Goal: Task Accomplishment & Management: Manage account settings

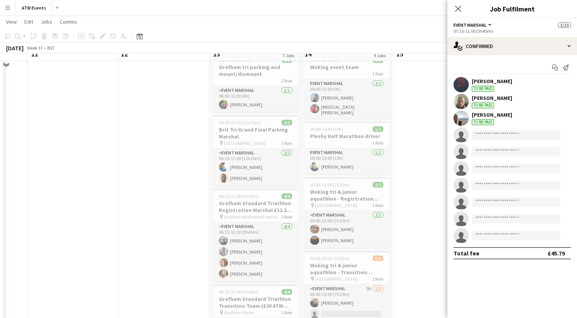
scroll to position [42, 0]
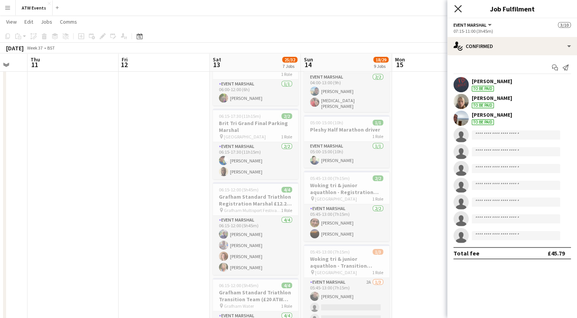
click at [456, 10] on icon "Close pop-in" at bounding box center [458, 8] width 7 height 7
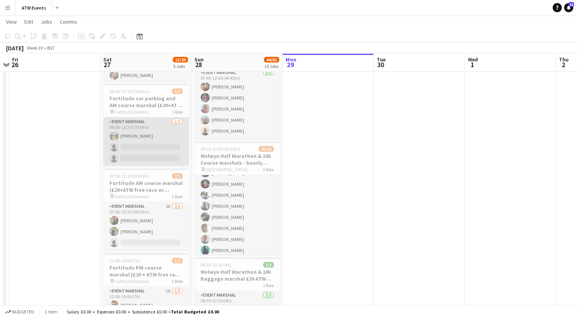
scroll to position [0, 325]
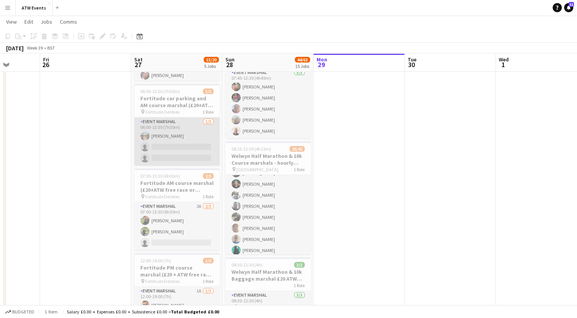
click at [176, 150] on app-card-role "Event Marshal 1/3 06:00-13:30 (7h30m) Joe Langham single-neutral-actions single…" at bounding box center [176, 142] width 85 height 48
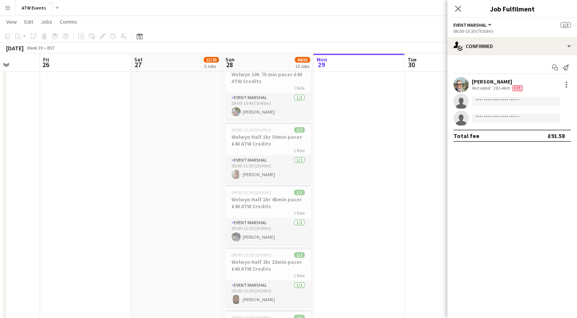
scroll to position [653, 0]
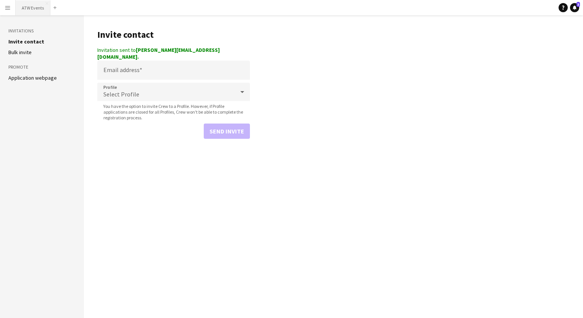
click at [34, 11] on button "ATW Events Close" at bounding box center [33, 7] width 35 height 15
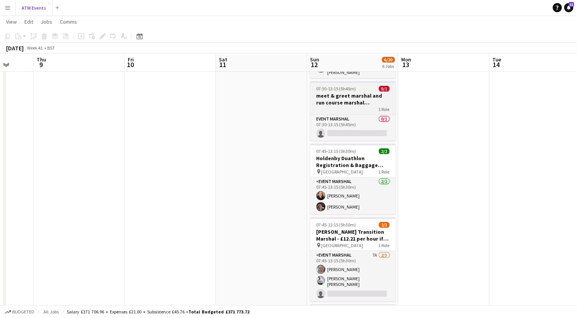
scroll to position [82, 0]
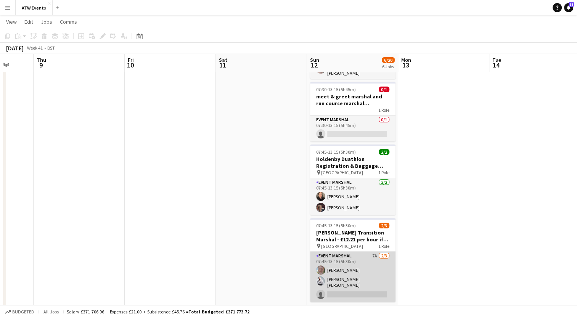
click at [374, 253] on app-card-role "Event Marshal 7A [DATE] 07:45-13:15 (5h30m) [PERSON_NAME] [PERSON_NAME] [PERSON…" at bounding box center [352, 277] width 85 height 50
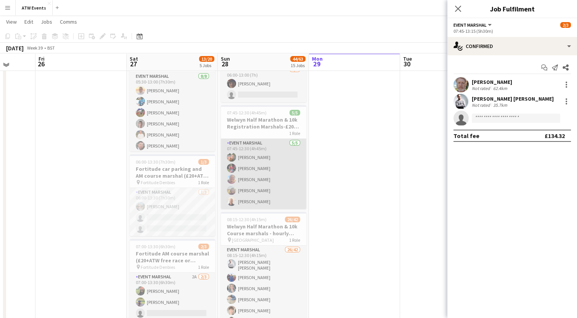
scroll to position [58, 0]
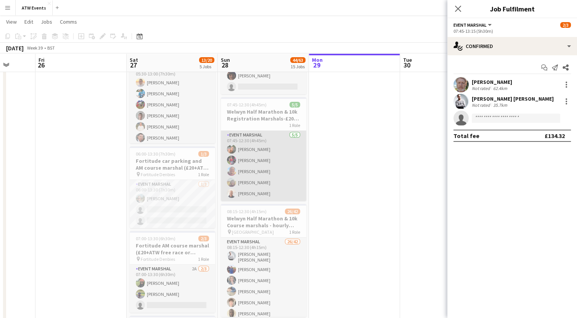
click at [267, 159] on app-card-role "Event Marshal [DATE] 07:45-12:30 (4h45m) [PERSON_NAME] [PERSON_NAME] [PERSON_NA…" at bounding box center [263, 166] width 85 height 70
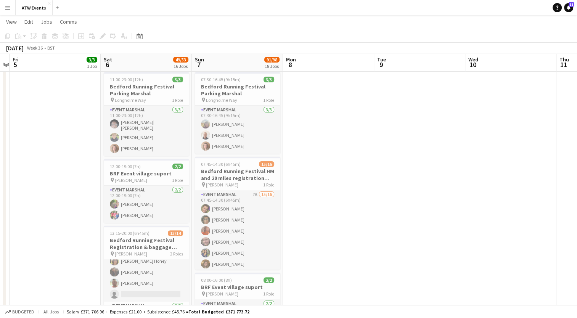
scroll to position [182, 0]
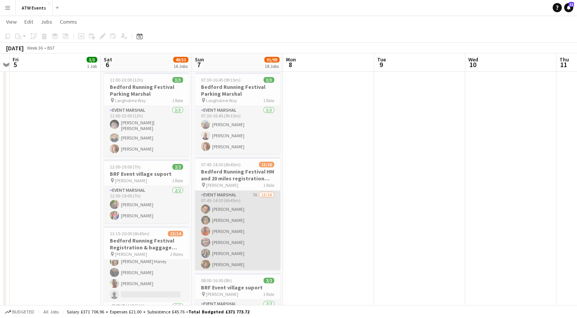
click at [251, 193] on app-card-role "Event Marshal 7A 15/16 07:45-14:30 (6h45m) [PERSON_NAME] [PERSON_NAME] [PERSON_…" at bounding box center [237, 288] width 85 height 194
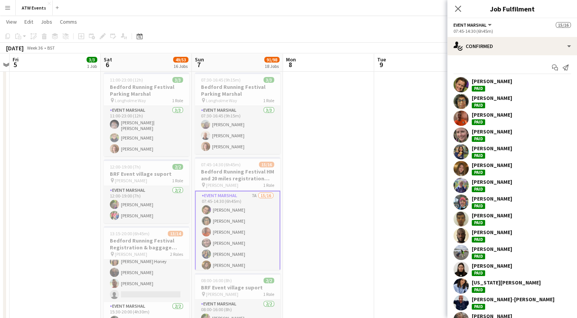
click at [245, 193] on app-card-role "Event Marshal 7A 15/16 07:45-14:30 (6h45m) [PERSON_NAME] [PERSON_NAME] [PERSON_…" at bounding box center [237, 289] width 85 height 196
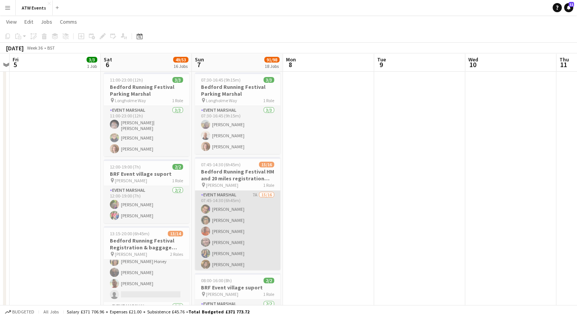
click at [245, 195] on app-card-role "Event Marshal 7A 15/16 07:45-14:30 (6h45m) [PERSON_NAME] [PERSON_NAME] [PERSON_…" at bounding box center [237, 288] width 85 height 194
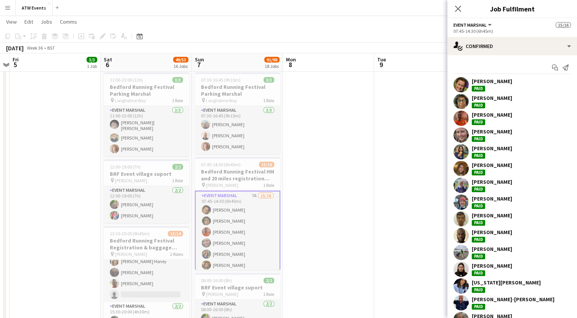
click at [248, 193] on app-card-role "Event Marshal 7A 15/16 07:45-14:30 (6h45m) [PERSON_NAME] [PERSON_NAME] [PERSON_…" at bounding box center [237, 289] width 85 height 196
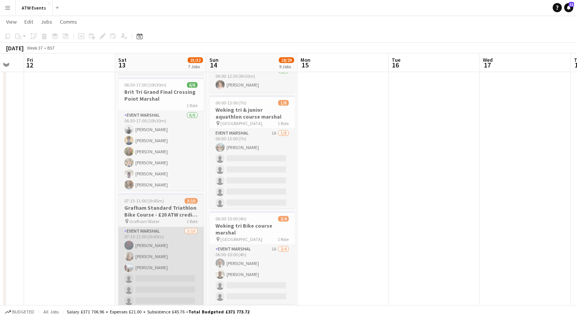
scroll to position [332, 0]
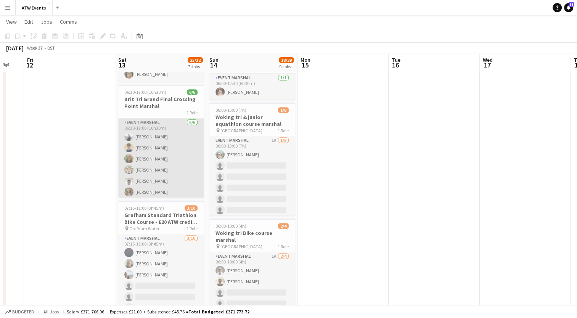
click at [155, 182] on app-card-role "Event Marshal [DATE] 06:30-17:00 (10h30m) [PERSON_NAME] [PERSON_NAME] [PERSON_N…" at bounding box center [160, 158] width 85 height 81
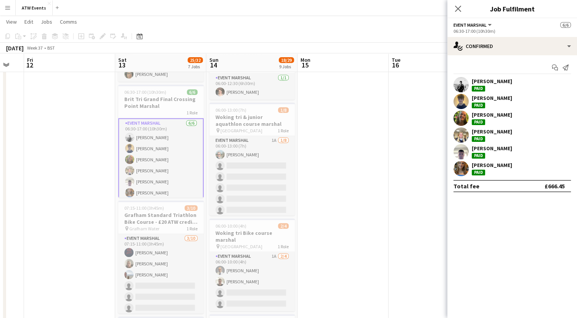
click at [490, 151] on div "[PERSON_NAME]" at bounding box center [492, 148] width 40 height 7
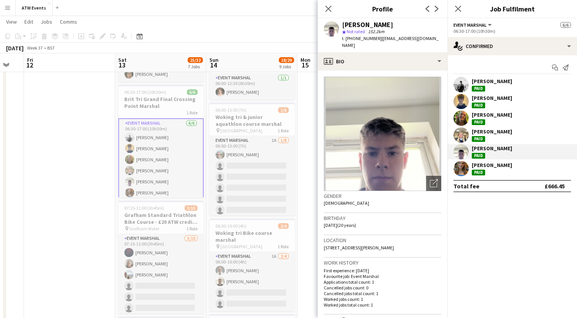
drag, startPoint x: 380, startPoint y: 37, endPoint x: 434, endPoint y: 39, distance: 53.5
click at [434, 39] on div "[PERSON_NAME] star Not rated 152.2km t. [PHONE_NUMBER] | [EMAIL_ADDRESS][DOMAIN…" at bounding box center [383, 35] width 130 height 34
copy span "[EMAIL_ADDRESS][DOMAIN_NAME]"
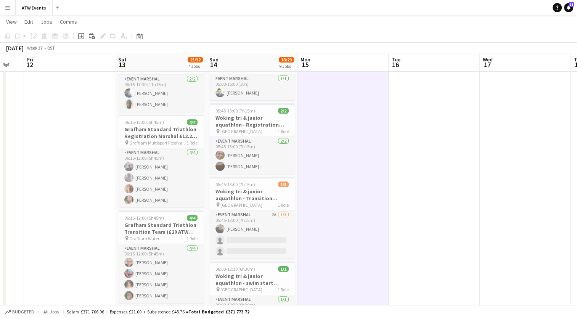
scroll to position [110, 0]
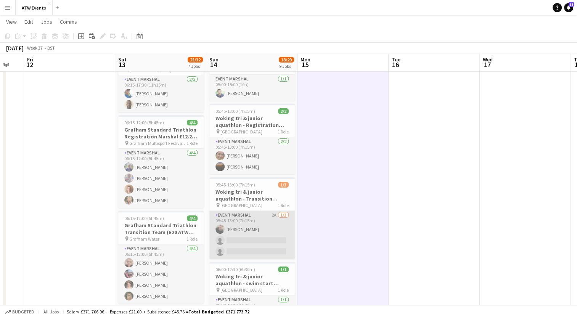
click at [272, 211] on app-card-role "Event Marshal 2A [DATE] 05:45-13:00 (7h15m) [PERSON_NAME] single-neutral-action…" at bounding box center [252, 235] width 85 height 48
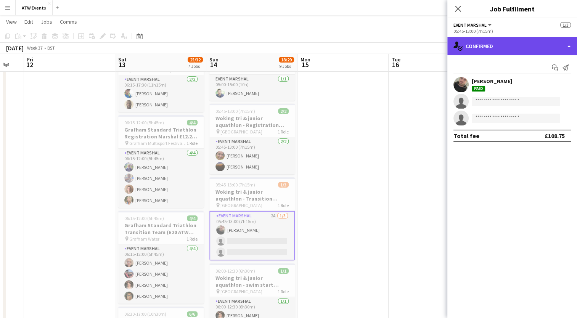
click at [493, 52] on div "single-neutral-actions-check-2 Confirmed" at bounding box center [513, 46] width 130 height 18
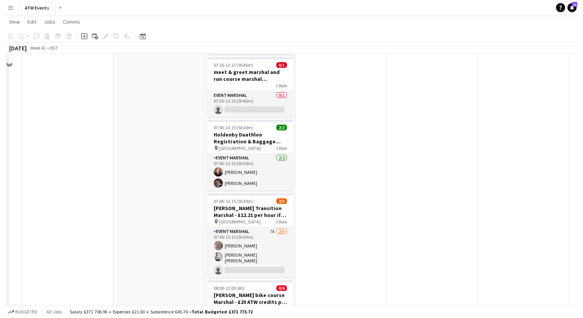
scroll to position [0, 0]
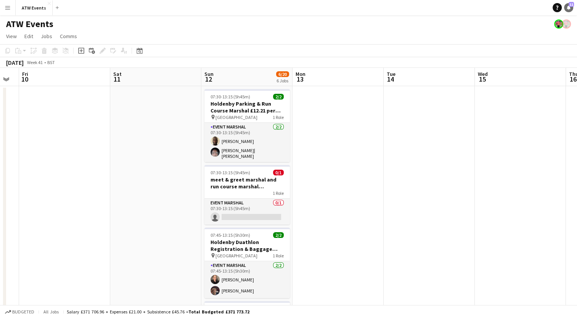
click at [569, 5] on span "11" at bounding box center [571, 4] width 5 height 5
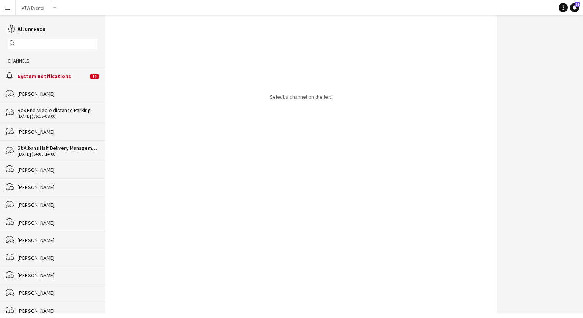
click at [45, 76] on div "System notifications" at bounding box center [53, 76] width 71 height 7
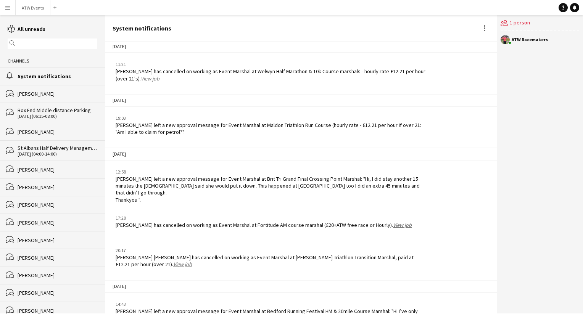
scroll to position [693, 0]
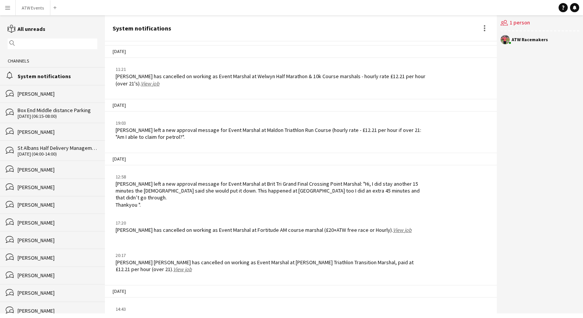
click at [4, 15] on button "Menu" at bounding box center [7, 7] width 15 height 15
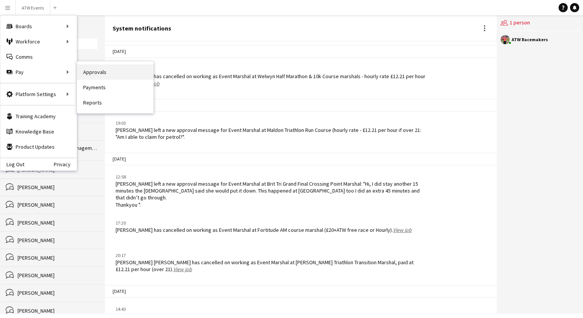
click at [99, 68] on link "Approvals" at bounding box center [115, 71] width 76 height 15
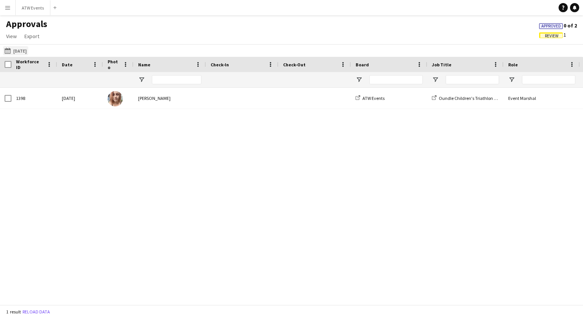
click at [16, 52] on button "[DATE] [DATE]" at bounding box center [15, 50] width 25 height 9
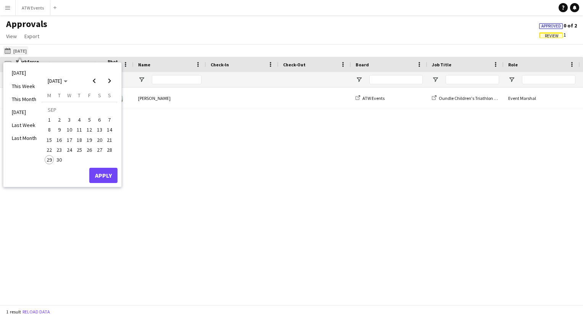
click at [16, 52] on button "[DATE] [DATE]" at bounding box center [15, 50] width 25 height 9
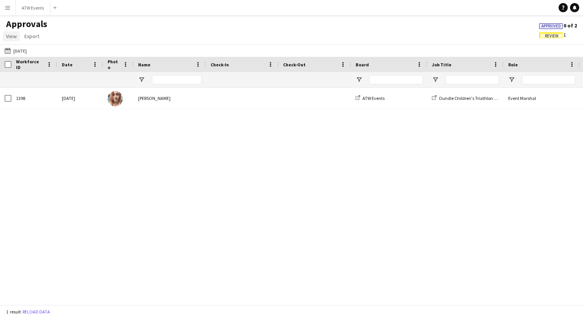
click at [9, 36] on span "View" at bounding box center [11, 36] width 11 height 7
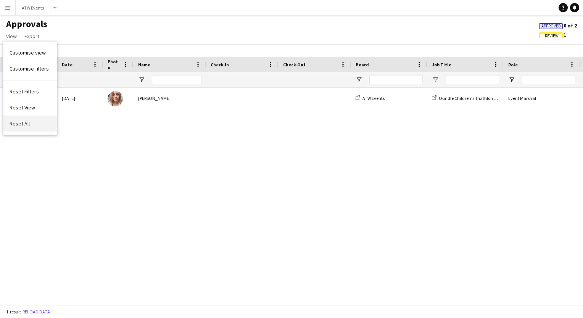
click at [26, 127] on link "Reset All" at bounding box center [29, 124] width 53 height 16
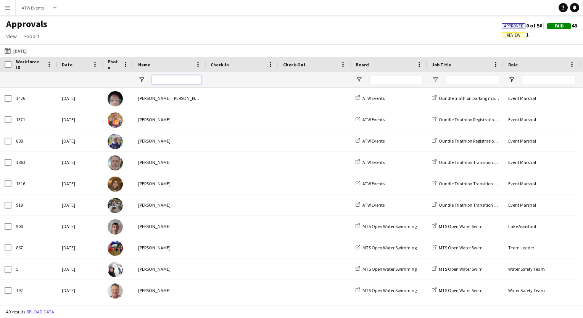
click at [161, 79] on input "Name Filter Input" at bounding box center [177, 79] width 50 height 9
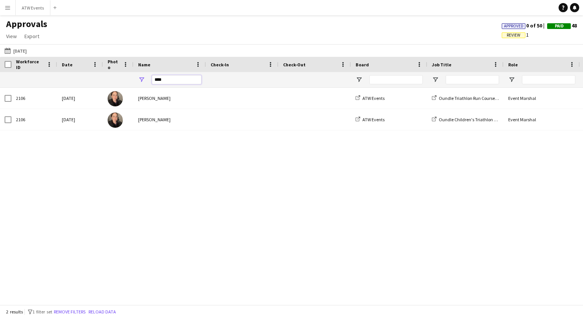
type input "****"
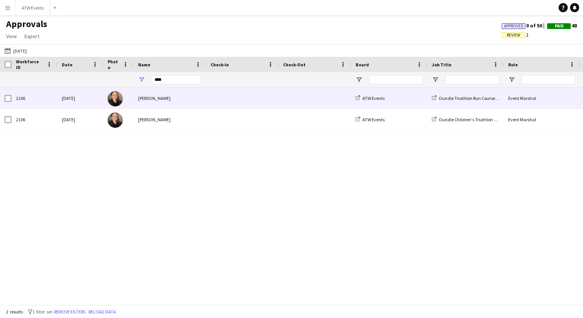
click at [181, 97] on div "[PERSON_NAME]" at bounding box center [170, 98] width 73 height 21
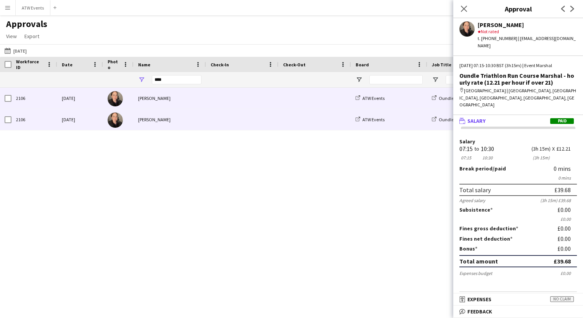
click at [179, 116] on div "[PERSON_NAME]" at bounding box center [170, 119] width 73 height 21
click at [174, 104] on div "[PERSON_NAME]" at bounding box center [170, 98] width 73 height 21
click at [191, 118] on div "[PERSON_NAME]" at bounding box center [170, 119] width 73 height 21
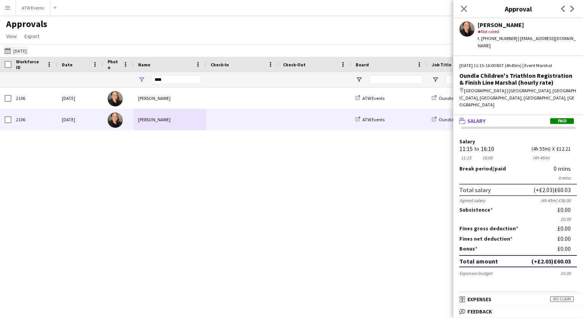
click at [14, 48] on button "[DATE] [DATE]" at bounding box center [15, 50] width 25 height 9
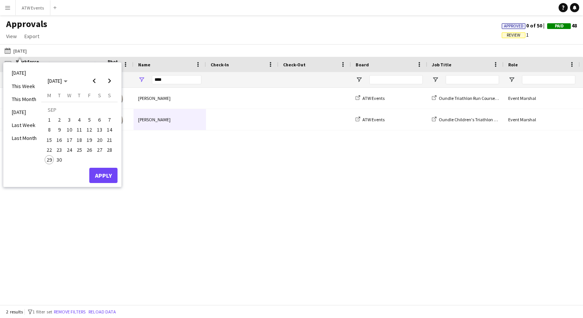
click at [98, 131] on span "13" at bounding box center [99, 130] width 9 height 9
click at [108, 129] on span "14" at bounding box center [109, 130] width 9 height 9
click at [103, 176] on button "Apply" at bounding box center [103, 175] width 28 height 15
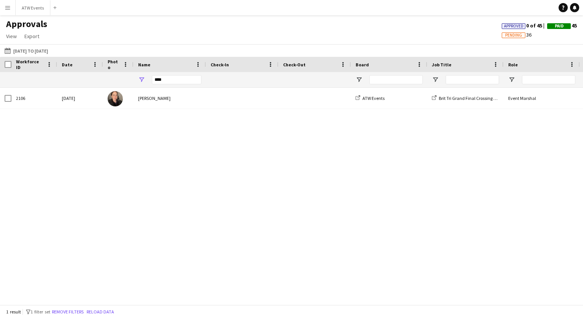
click at [192, 108] on div "[PERSON_NAME]" at bounding box center [170, 98] width 73 height 21
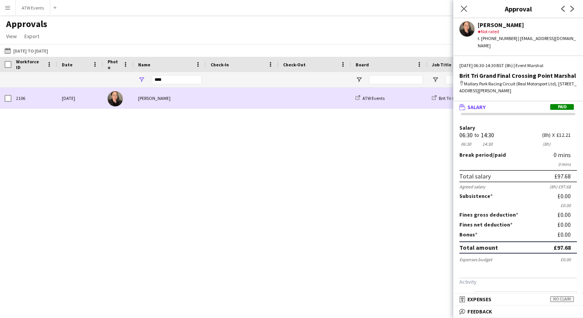
click at [130, 97] on div at bounding box center [118, 98] width 31 height 21
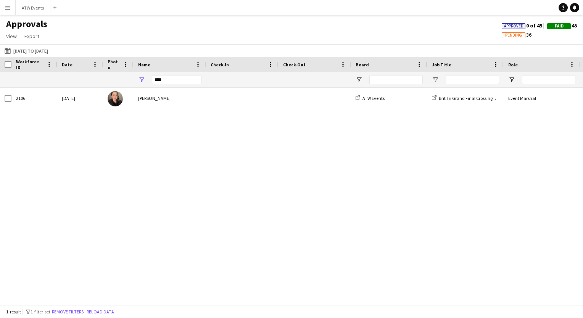
click at [8, 8] on app-icon "Menu" at bounding box center [8, 8] width 6 height 6
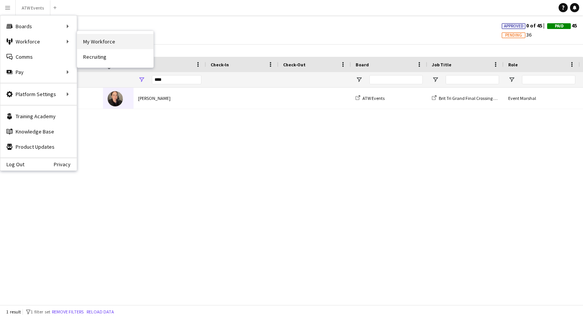
click at [92, 40] on link "My Workforce" at bounding box center [115, 41] width 76 height 15
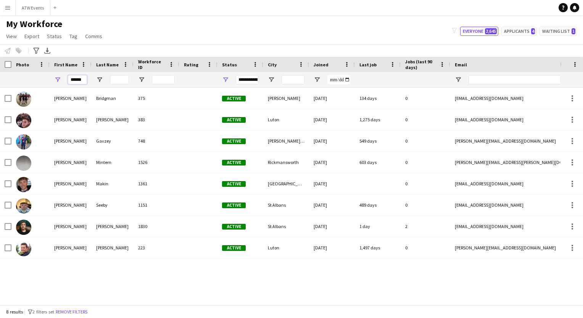
drag, startPoint x: 70, startPoint y: 79, endPoint x: 131, endPoint y: 71, distance: 61.5
click at [131, 71] on div "Workforce Details Photo First Name" at bounding box center [413, 72] width 827 height 31
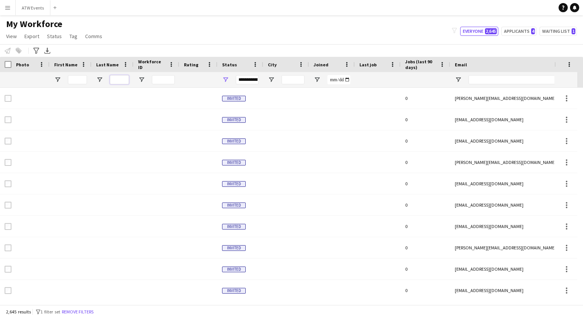
click at [114, 79] on input "Last Name Filter Input" at bounding box center [119, 79] width 19 height 9
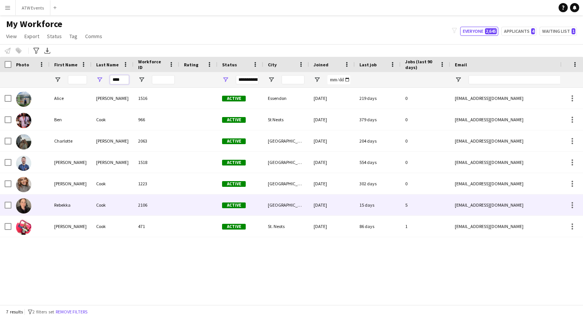
type input "****"
click at [68, 199] on div "Rebekka" at bounding box center [71, 205] width 42 height 21
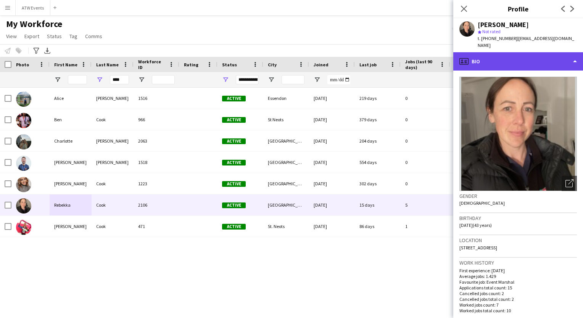
click at [498, 57] on div "profile Bio" at bounding box center [518, 61] width 130 height 18
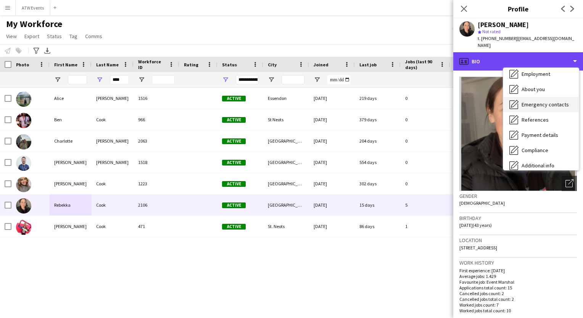
scroll to position [37, 0]
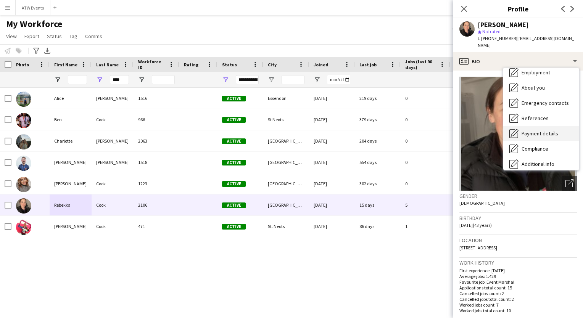
click at [530, 130] on span "Payment details" at bounding box center [540, 133] width 37 height 7
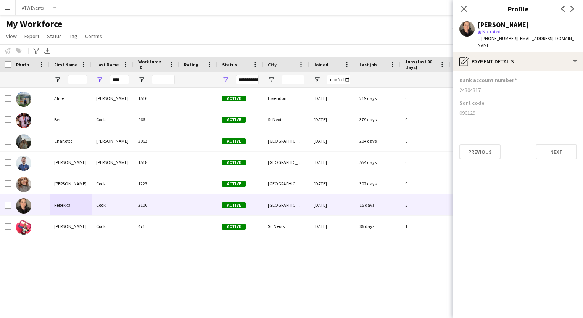
click at [461, 77] on h3 "Bank account number" at bounding box center [489, 80] width 58 height 7
drag, startPoint x: 461, startPoint y: 72, endPoint x: 525, endPoint y: 114, distance: 76.4
click at [525, 114] on app-section-data-types "Bank account number [FINANCIAL_ID] Sort code [FINANCIAL_ID] Previous Next" at bounding box center [518, 195] width 130 height 248
copy app-section-data-types "Bank account number [FINANCIAL_ID] Sort code [FINANCIAL_ID]"
click at [35, 10] on button "ATW Events Close" at bounding box center [33, 7] width 35 height 15
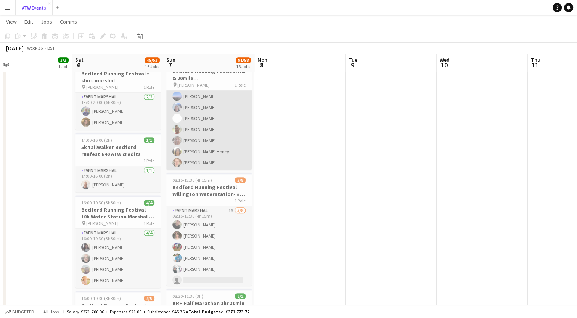
scroll to position [68, 0]
click at [192, 161] on app-card-role "Event Marshal [DATE] 08:15-14:30 (6h15m) [PERSON_NAME] [PERSON_NAME] [PERSON_NA…" at bounding box center [208, 97] width 85 height 148
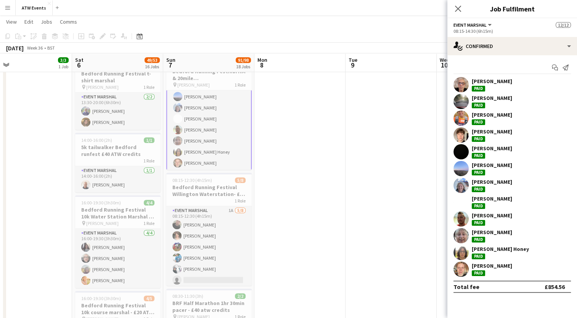
click at [496, 267] on div "[PERSON_NAME]" at bounding box center [492, 266] width 40 height 7
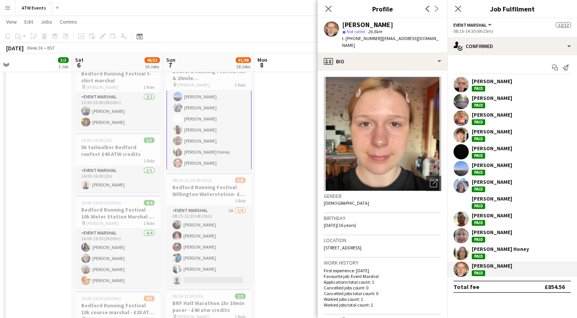
click at [303, 108] on app-date-cell at bounding box center [300, 278] width 91 height 1549
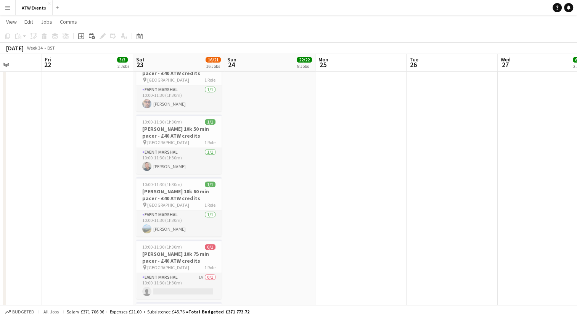
scroll to position [782, 0]
click at [11, 5] on button "Menu" at bounding box center [7, 7] width 15 height 15
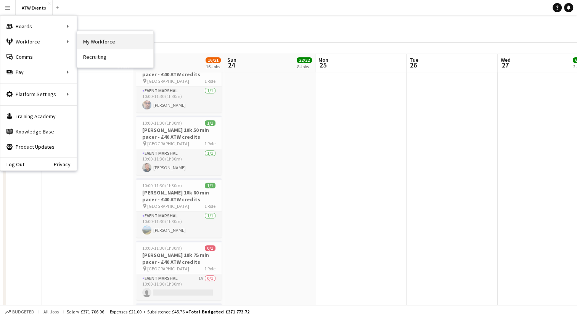
click at [89, 43] on link "My Workforce" at bounding box center [115, 41] width 76 height 15
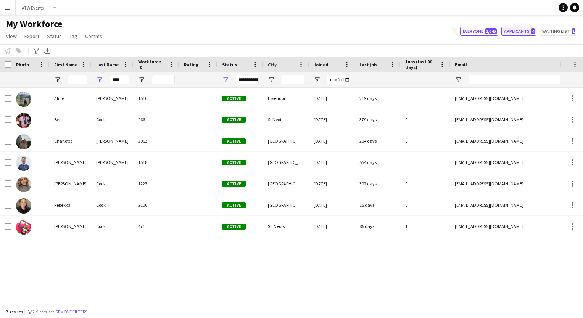
click at [523, 32] on button "Applicants 4" at bounding box center [518, 31] width 35 height 9
type input "**********"
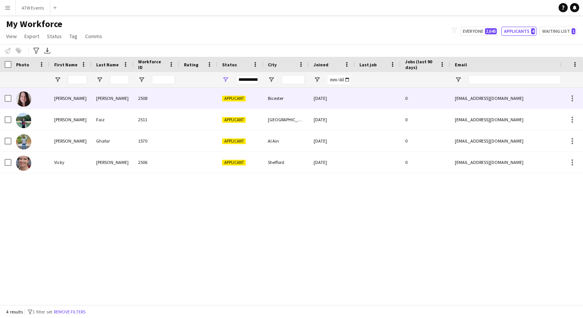
click at [128, 98] on div "[PERSON_NAME]" at bounding box center [113, 98] width 42 height 21
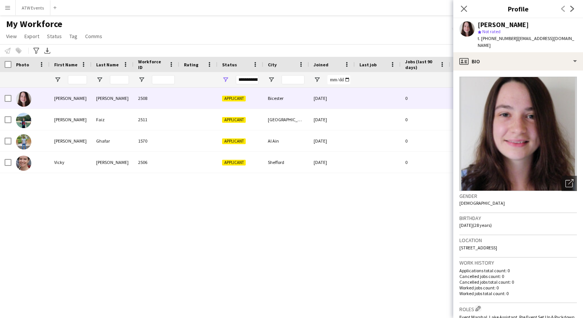
scroll to position [243, 0]
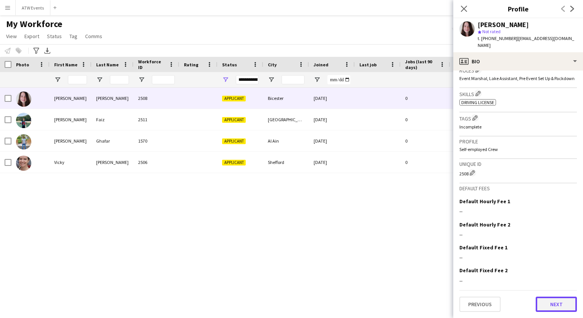
click at [548, 306] on button "Next" at bounding box center [556, 304] width 41 height 15
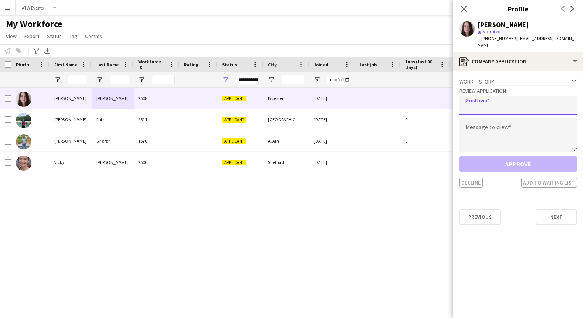
click at [492, 103] on input "email" at bounding box center [519, 105] width 118 height 19
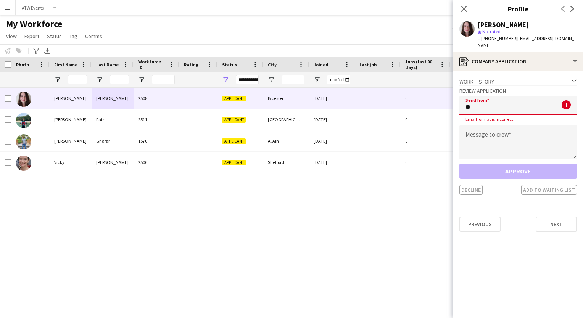
type input "**********"
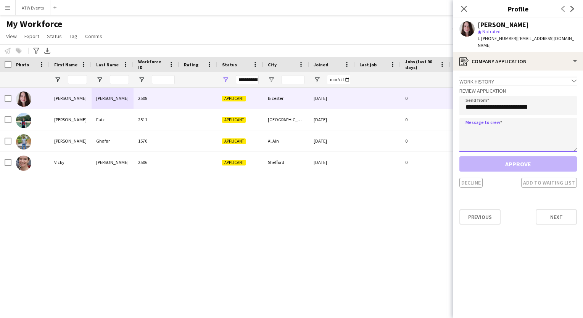
click at [486, 137] on textarea at bounding box center [519, 135] width 118 height 34
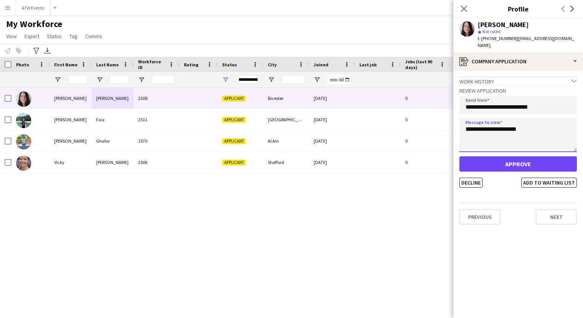
click at [472, 128] on textarea "**********" at bounding box center [519, 135] width 118 height 34
click at [525, 125] on textarea "**********" at bounding box center [519, 135] width 118 height 34
click at [463, 138] on textarea "**********" at bounding box center [519, 135] width 118 height 34
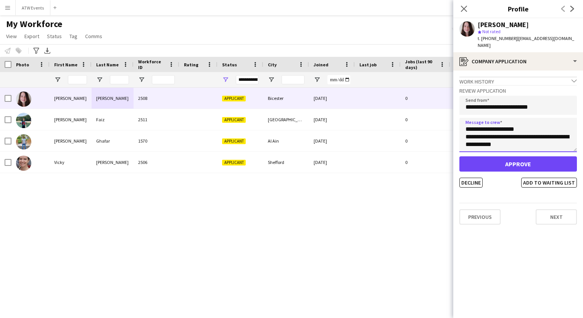
click at [518, 143] on textarea "**********" at bounding box center [519, 135] width 118 height 34
drag, startPoint x: 514, startPoint y: 145, endPoint x: 476, endPoint y: 129, distance: 40.7
click at [476, 129] on textarea "**********" at bounding box center [519, 135] width 118 height 34
click at [518, 129] on textarea "**********" at bounding box center [519, 135] width 118 height 34
click at [526, 128] on textarea "**********" at bounding box center [519, 135] width 118 height 34
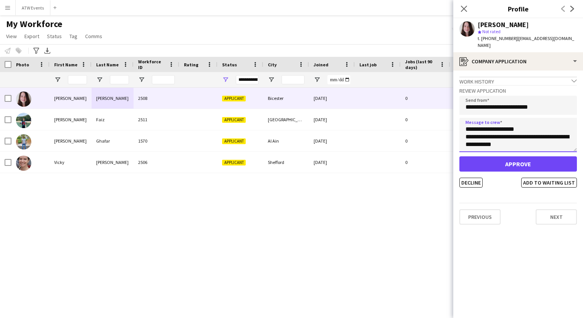
scroll to position [7, 0]
drag, startPoint x: 464, startPoint y: 131, endPoint x: 523, endPoint y: 149, distance: 62.2
click at [523, 149] on textarea "**********" at bounding box center [519, 135] width 118 height 34
type textarea "**********"
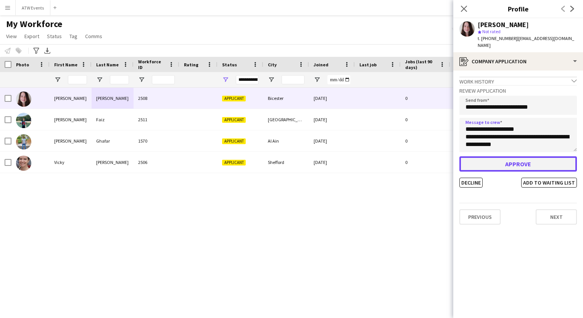
click at [508, 167] on button "Approve" at bounding box center [519, 163] width 118 height 15
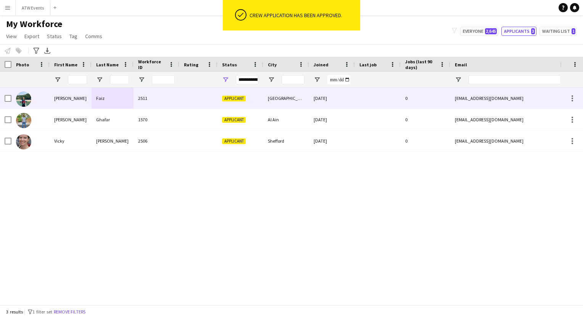
click at [249, 97] on div "Applicant" at bounding box center [241, 98] width 46 height 21
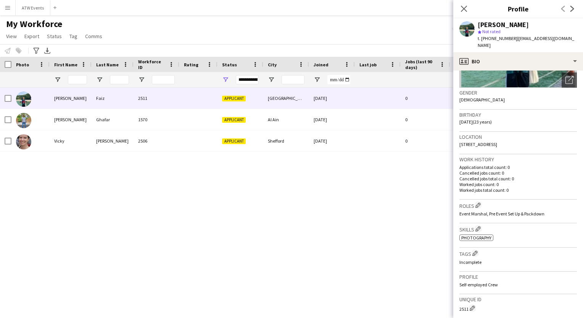
scroll to position [231, 0]
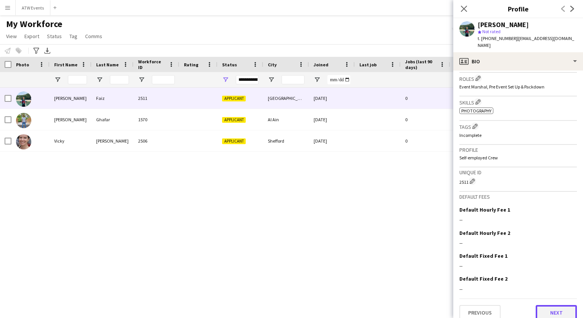
click at [545, 306] on button "Next" at bounding box center [556, 312] width 41 height 15
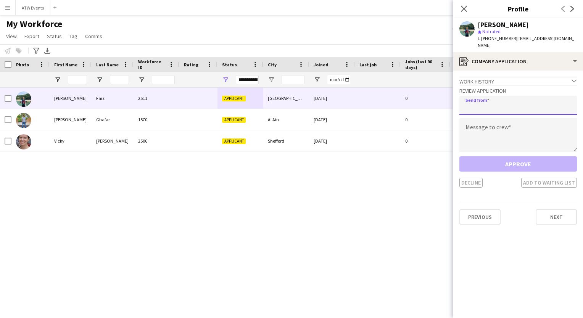
click at [500, 103] on input "email" at bounding box center [519, 105] width 118 height 19
type input "**********"
click at [483, 133] on textarea at bounding box center [519, 135] width 118 height 34
paste textarea "**********"
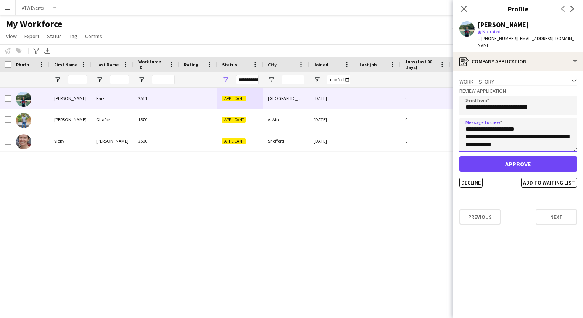
scroll to position [5, 0]
type textarea "**********"
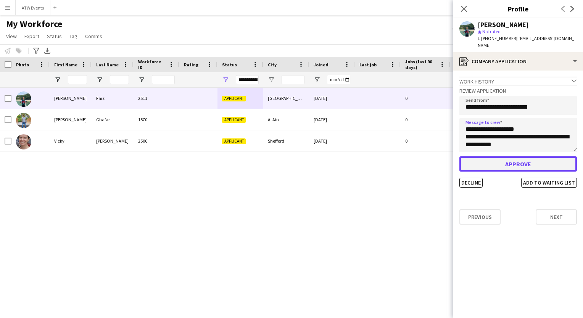
click at [483, 156] on button "Approve" at bounding box center [519, 163] width 118 height 15
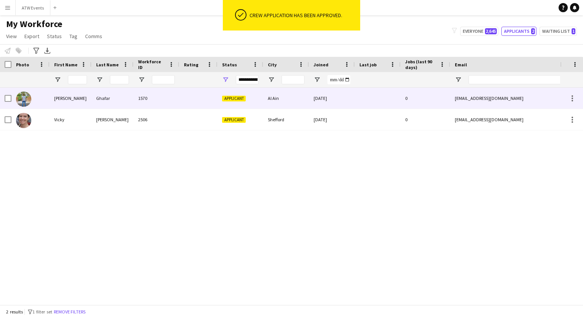
click at [256, 95] on div "Applicant" at bounding box center [241, 98] width 46 height 21
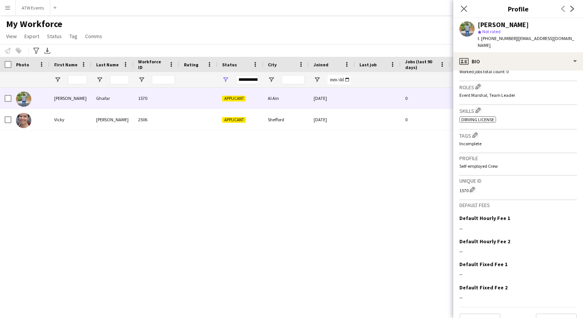
scroll to position [238, 0]
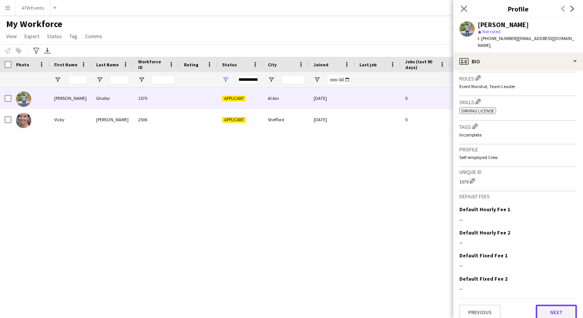
click at [548, 305] on button "Next" at bounding box center [556, 312] width 41 height 15
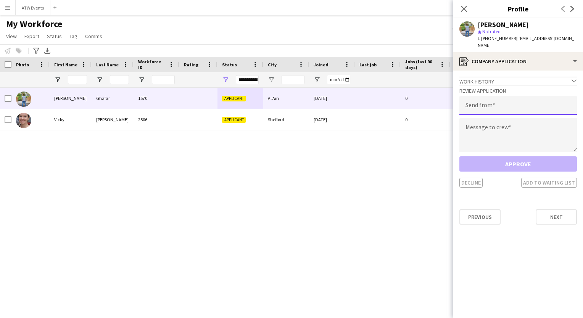
click at [504, 105] on input "email" at bounding box center [519, 105] width 118 height 19
type input "**********"
click at [494, 129] on textarea at bounding box center [519, 135] width 118 height 34
paste textarea "**********"
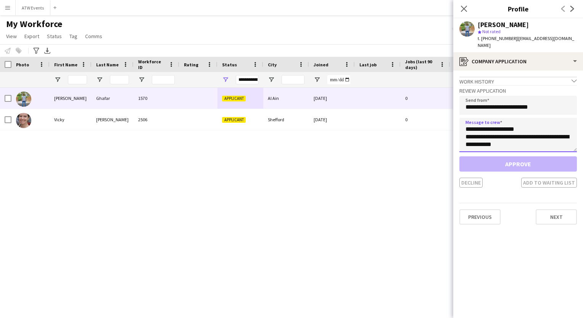
scroll to position [5, 0]
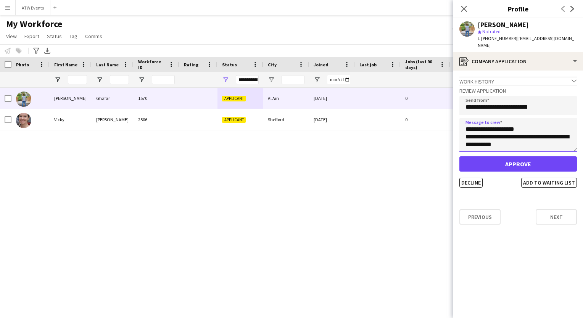
type textarea "**********"
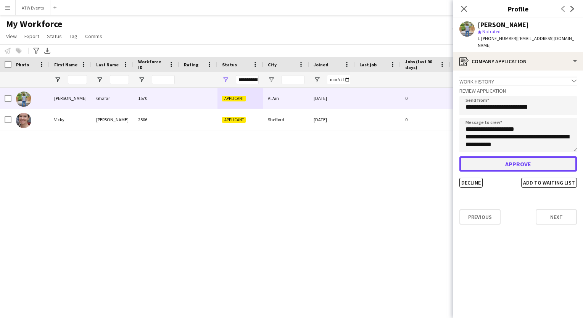
click at [517, 158] on button "Approve" at bounding box center [519, 163] width 118 height 15
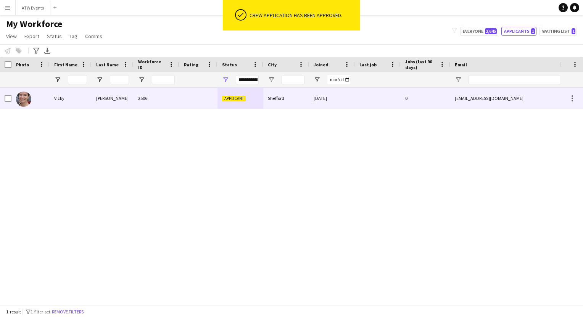
click at [257, 103] on div "Applicant" at bounding box center [241, 98] width 46 height 21
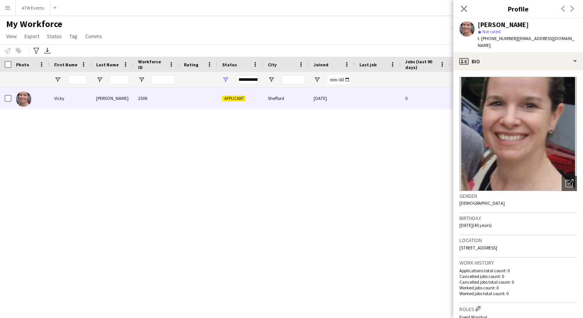
scroll to position [231, 0]
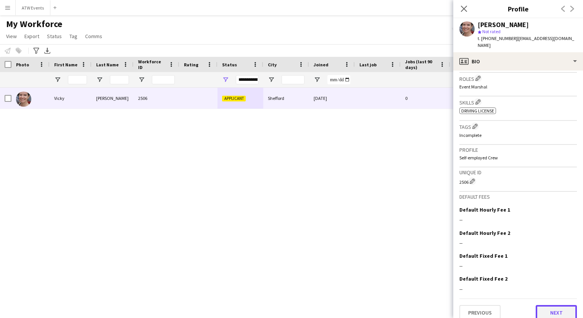
click at [550, 310] on button "Next" at bounding box center [556, 312] width 41 height 15
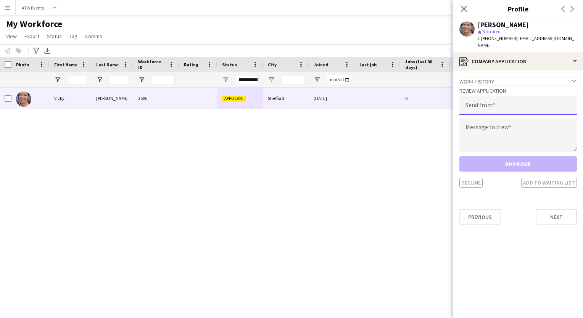
click at [498, 103] on input "email" at bounding box center [519, 105] width 118 height 19
paste input "**********"
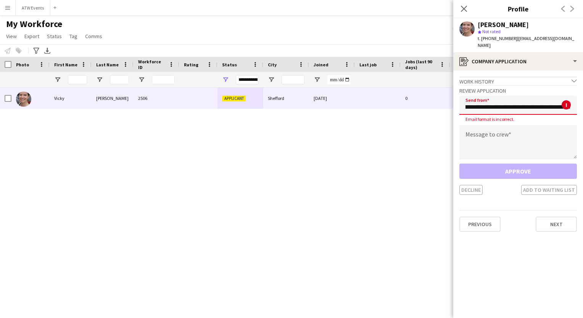
scroll to position [0, 92]
drag, startPoint x: 461, startPoint y: 100, endPoint x: 583, endPoint y: 92, distance: 122.0
click at [583, 92] on html "Menu Boards Boards Boards All jobs Status Workforce Workforce My Workforce Recr…" at bounding box center [291, 159] width 583 height 318
type input "**********"
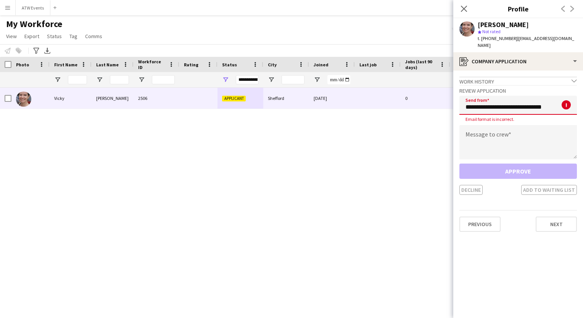
drag, startPoint x: 461, startPoint y: 103, endPoint x: 583, endPoint y: 109, distance: 121.5
click at [583, 109] on html "Menu Boards Boards Boards All jobs Status Workforce Workforce My Workforce Recr…" at bounding box center [291, 159] width 583 height 318
type input "**********"
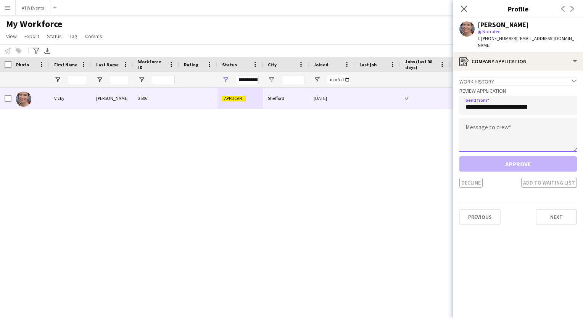
click at [502, 134] on textarea at bounding box center [519, 135] width 118 height 34
paste textarea "**********"
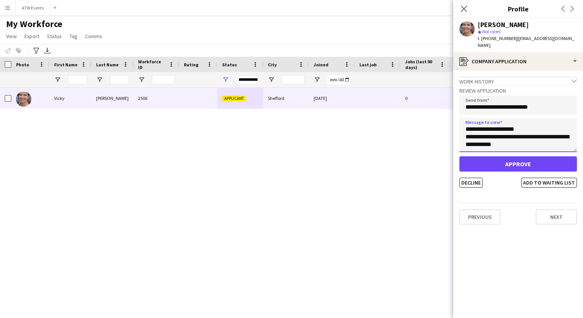
type textarea "**********"
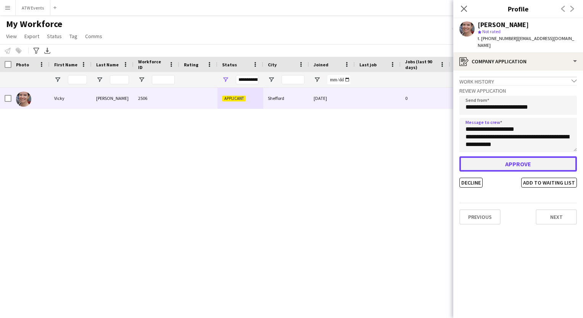
click at [495, 158] on button "Approve" at bounding box center [519, 163] width 118 height 15
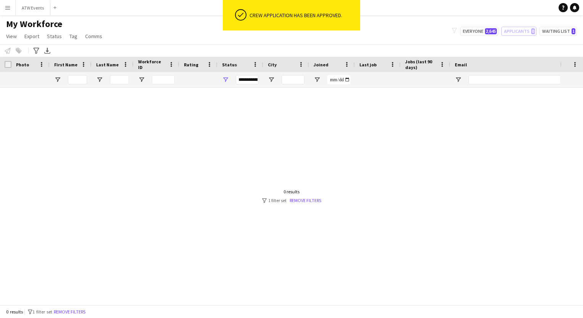
click at [3, 6] on button "Menu" at bounding box center [7, 7] width 15 height 15
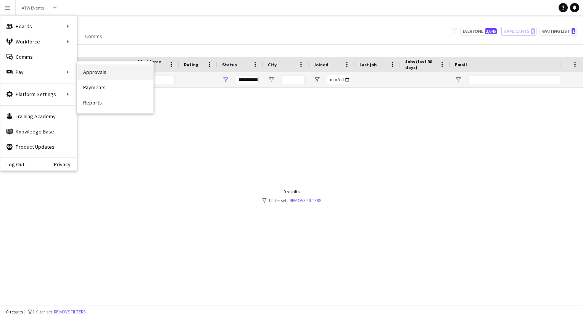
click at [82, 74] on link "Approvals" at bounding box center [115, 71] width 76 height 15
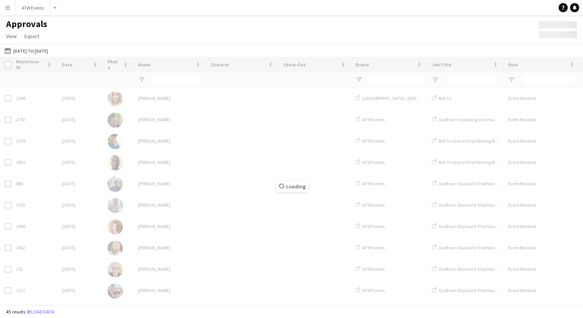
type input "****"
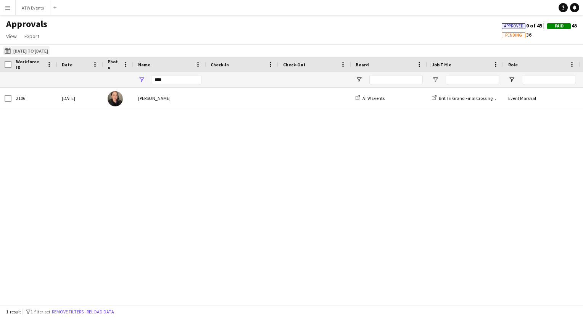
click at [39, 52] on button "[DATE] to [DATE] [DATE] to [DATE]" at bounding box center [26, 50] width 47 height 9
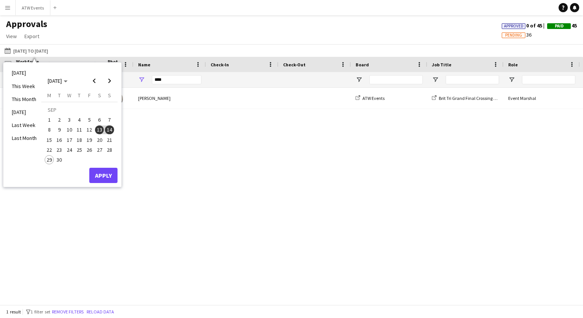
click at [124, 15] on main "Approvals View Customise view Customise filters Reset Filters Reset View Reset …" at bounding box center [291, 161] width 583 height 293
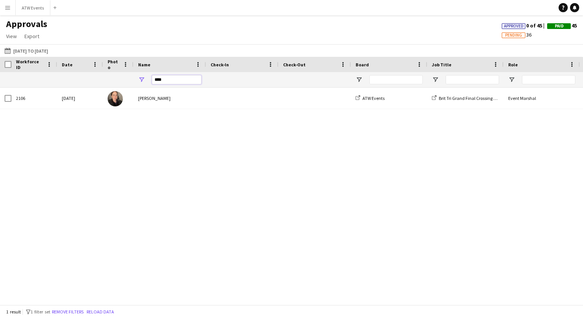
drag, startPoint x: 185, startPoint y: 82, endPoint x: 116, endPoint y: 76, distance: 68.9
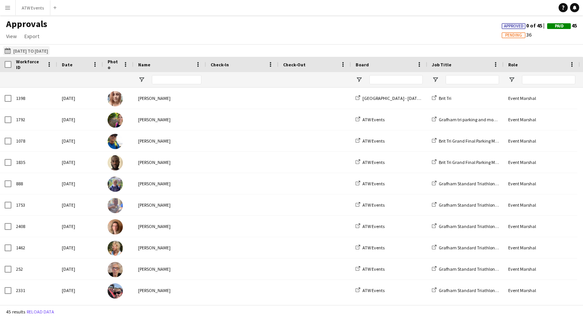
click at [32, 48] on button "[DATE] to [DATE] [DATE] to [DATE]" at bounding box center [26, 50] width 47 height 9
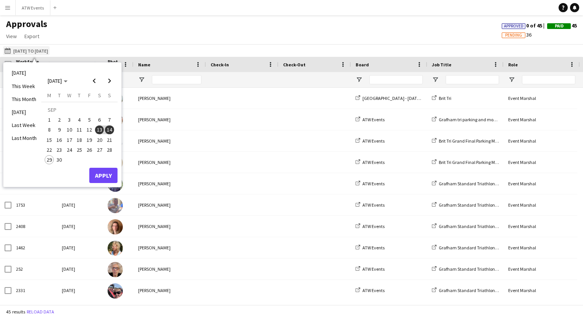
click at [29, 50] on button "[DATE] to [DATE] [DATE] to [DATE]" at bounding box center [26, 50] width 47 height 9
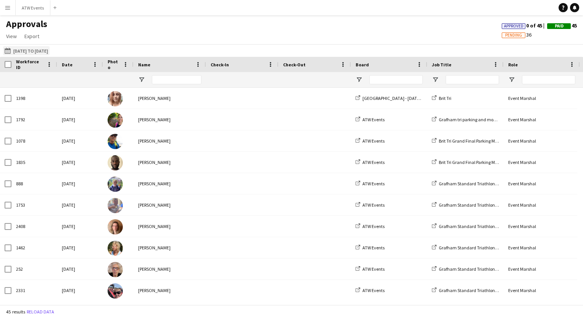
click at [29, 50] on button "[DATE] to [DATE] [DATE] to [DATE]" at bounding box center [26, 50] width 47 height 9
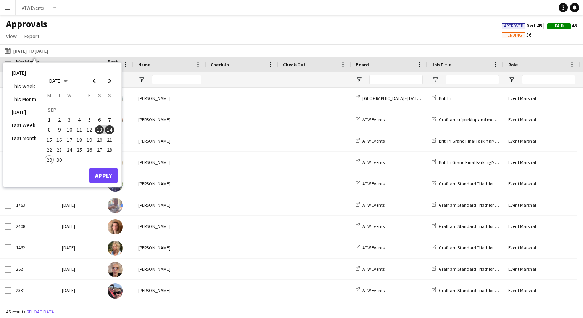
click at [98, 140] on span "20" at bounding box center [99, 139] width 9 height 9
click at [98, 130] on span "13" at bounding box center [99, 130] width 9 height 9
click at [101, 175] on button "Apply" at bounding box center [103, 175] width 28 height 15
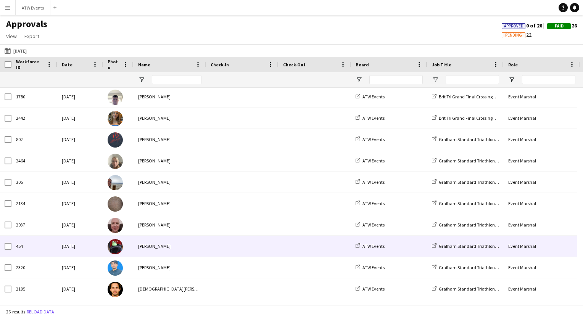
scroll to position [343, 0]
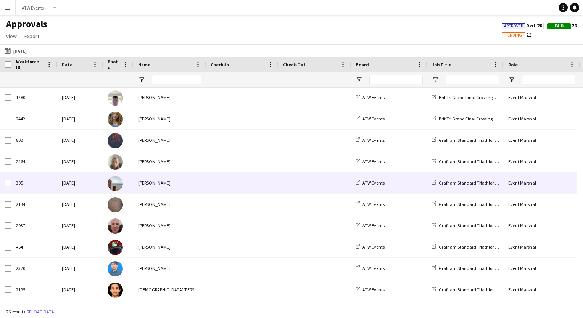
click at [169, 181] on div "[PERSON_NAME]" at bounding box center [170, 183] width 73 height 21
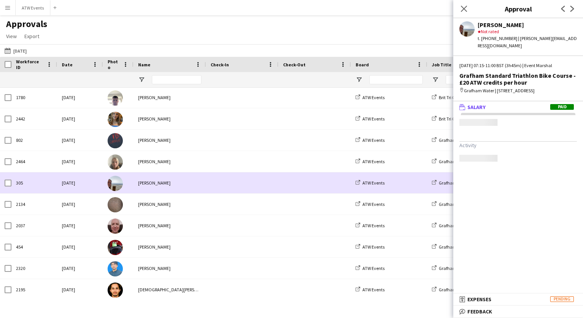
click at [169, 181] on div "[PERSON_NAME]" at bounding box center [170, 183] width 73 height 21
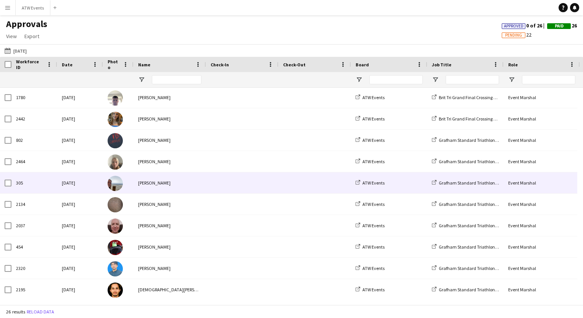
click at [169, 181] on div "[PERSON_NAME]" at bounding box center [170, 183] width 73 height 21
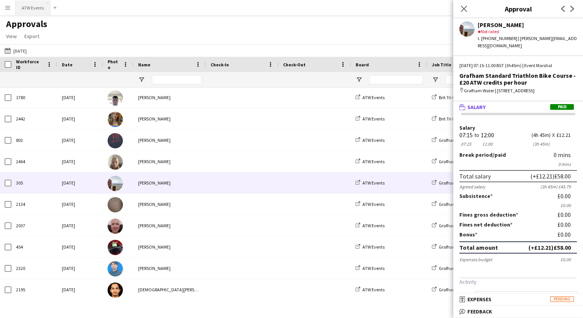
click at [30, 9] on button "ATW Events Close" at bounding box center [33, 7] width 35 height 15
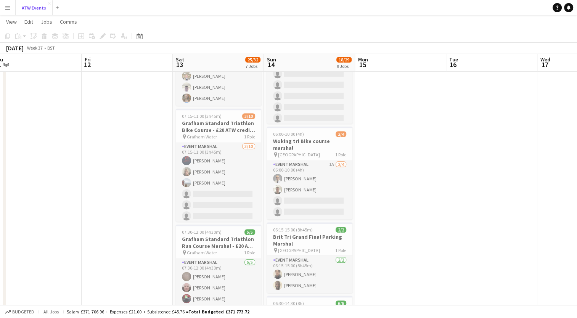
scroll to position [423, 0]
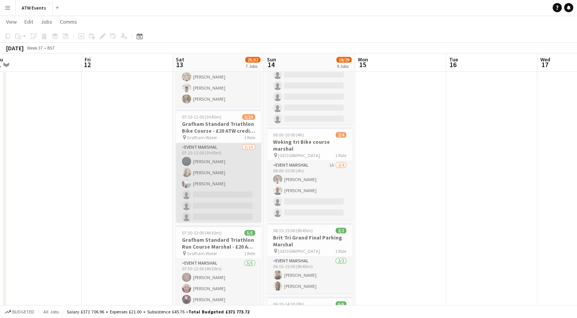
click at [202, 182] on app-card-role "Event Marshal [DATE] 07:15-11:00 (3h45m) [PERSON_NAME] [PERSON_NAME] [PERSON_NA…" at bounding box center [218, 206] width 85 height 126
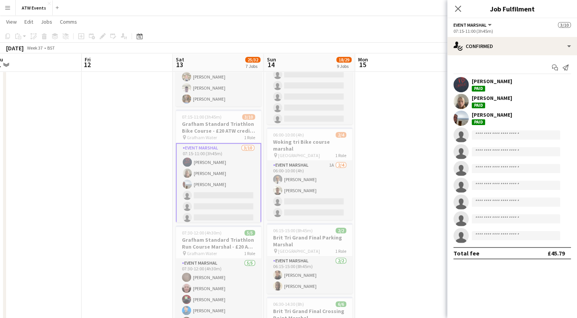
click at [491, 114] on div "[PERSON_NAME]" at bounding box center [492, 114] width 40 height 7
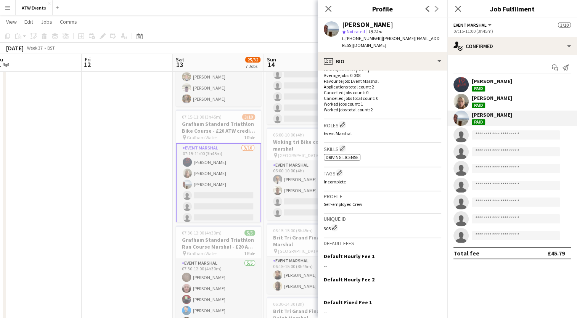
scroll to position [248, 0]
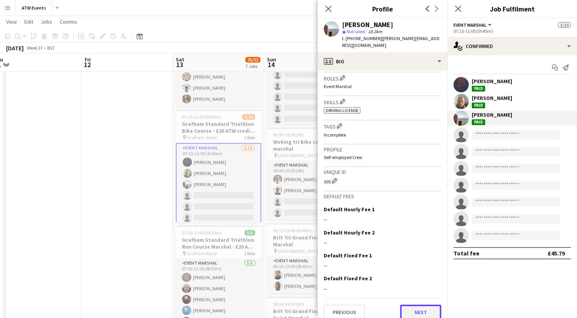
click at [417, 305] on button "Next" at bounding box center [420, 312] width 41 height 15
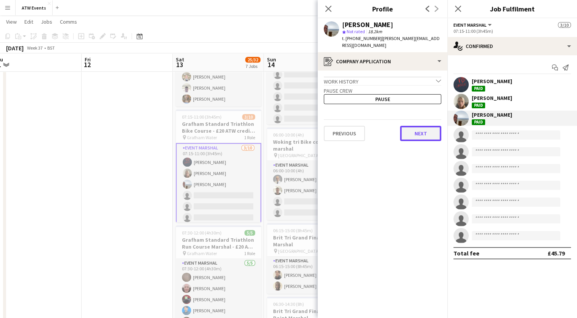
click at [419, 126] on button "Next" at bounding box center [420, 133] width 41 height 15
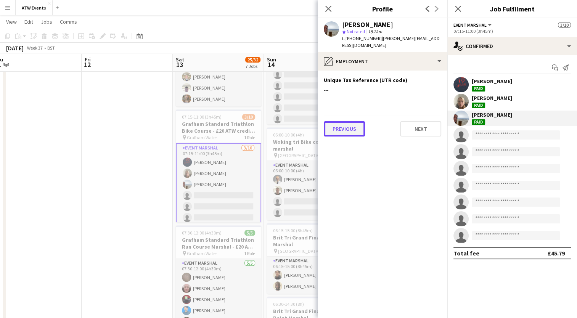
click at [350, 123] on button "Previous" at bounding box center [344, 128] width 41 height 15
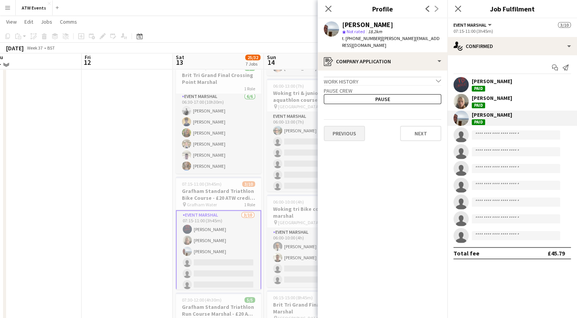
scroll to position [349, 0]
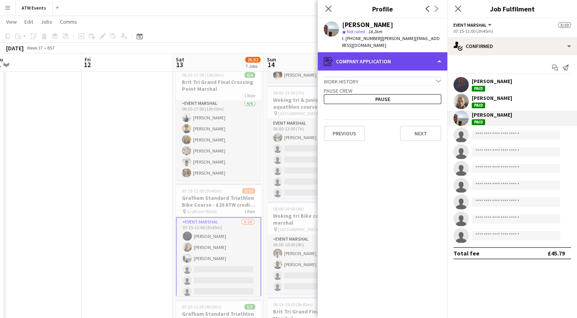
click at [358, 60] on div "register Company application" at bounding box center [383, 61] width 130 height 18
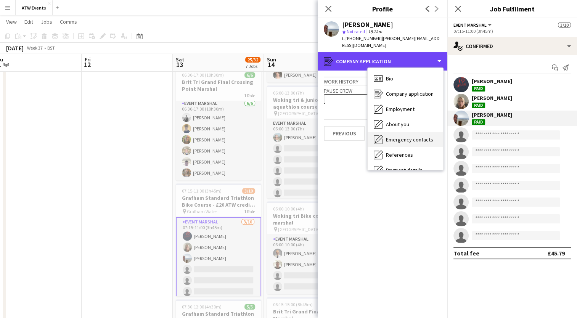
scroll to position [72, 0]
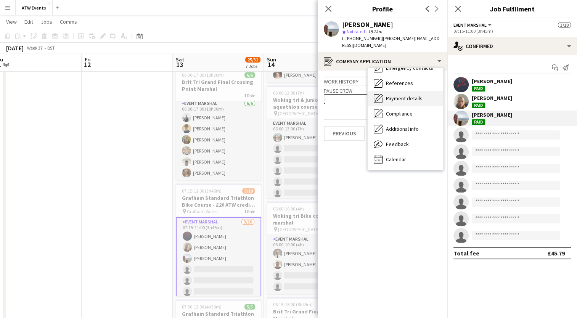
click at [392, 91] on div "Payment details Payment details" at bounding box center [406, 98] width 76 height 15
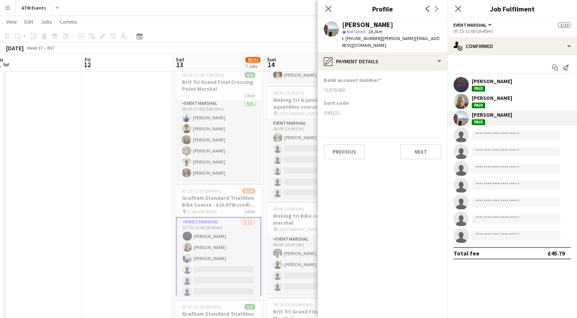
click at [324, 71] on app-section-data-types "Bank account number [FINANCIAL_ID] Sort code [FINANCIAL_ID] Previous Next" at bounding box center [383, 195] width 130 height 248
drag, startPoint x: 324, startPoint y: 74, endPoint x: 348, endPoint y: 108, distance: 41.5
click at [348, 108] on app-section-data-types "Bank account number [FINANCIAL_ID] Sort code [FINANCIAL_ID] Previous Next" at bounding box center [383, 195] width 130 height 248
copy app-section-data-types "Bank account number [FINANCIAL_ID] Sort code [FINANCIAL_ID]"
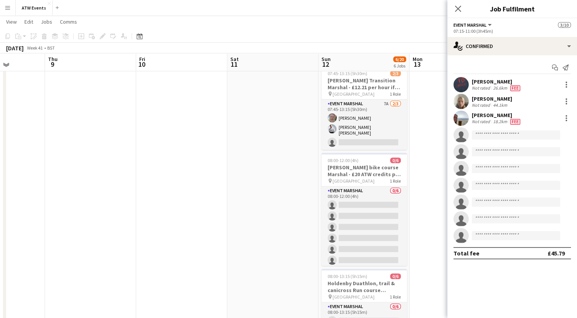
scroll to position [234, 0]
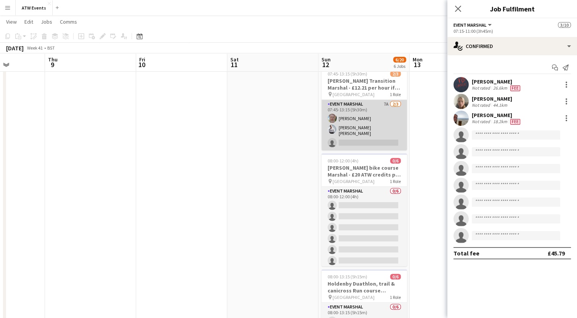
click at [389, 100] on app-card-role "Event Marshal 7A [DATE] 07:45-13:15 (5h30m) [PERSON_NAME] [PERSON_NAME] [PERSON…" at bounding box center [364, 125] width 85 height 50
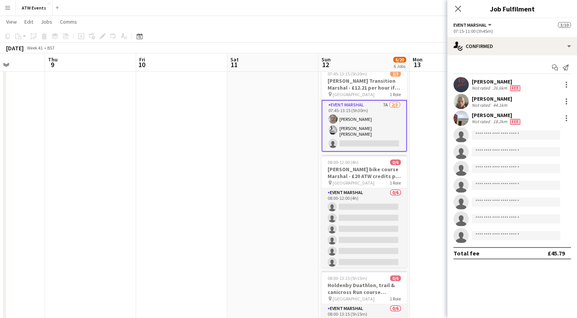
click at [389, 100] on app-card-role "Event Marshal 7A [DATE] 07:45-13:15 (5h30m) [PERSON_NAME] [PERSON_NAME] [PERSON…" at bounding box center [364, 126] width 85 height 52
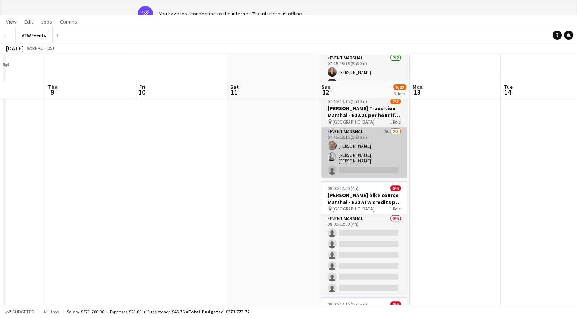
scroll to position [0, 0]
